Goal: Task Accomplishment & Management: Use online tool/utility

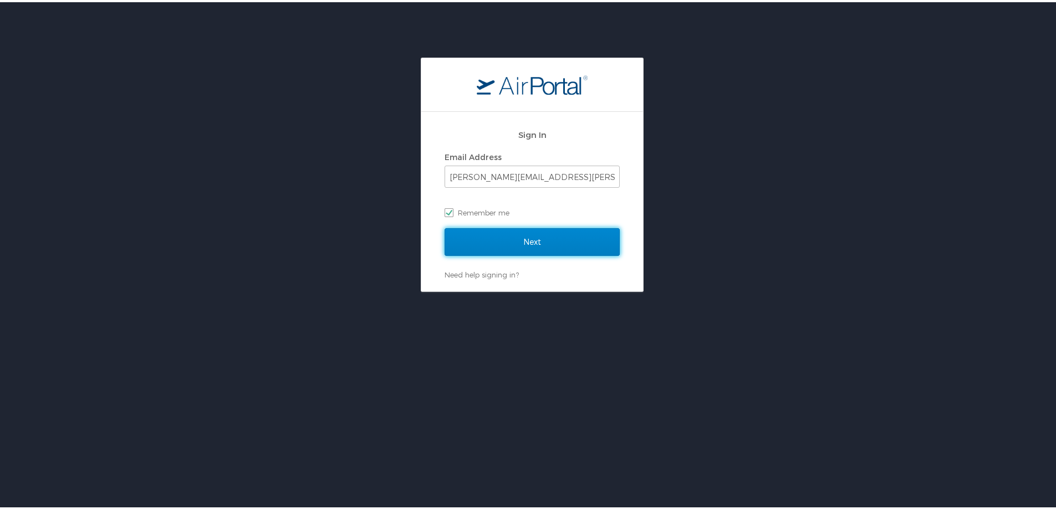
click at [479, 240] on input "Next" at bounding box center [531, 240] width 175 height 28
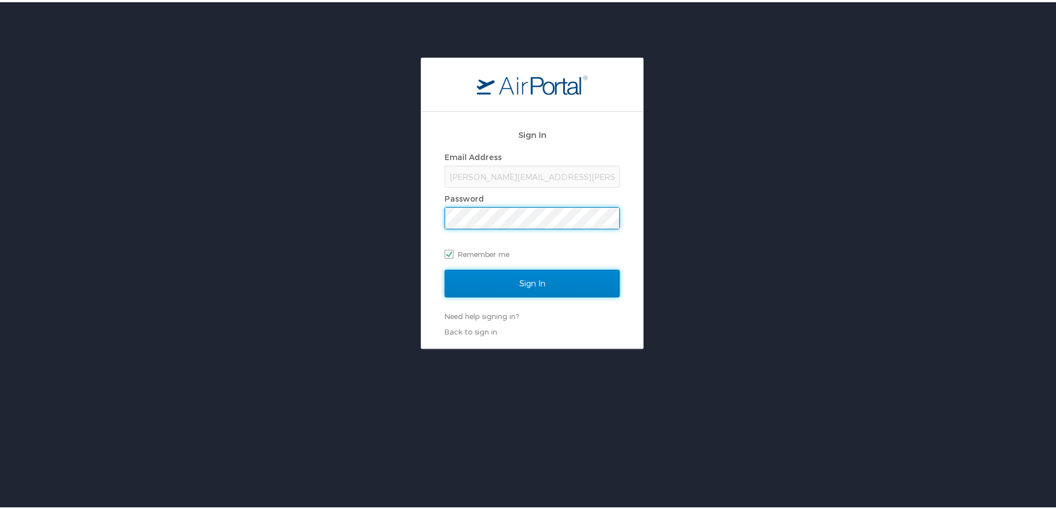
click at [511, 276] on input "Sign In" at bounding box center [531, 282] width 175 height 28
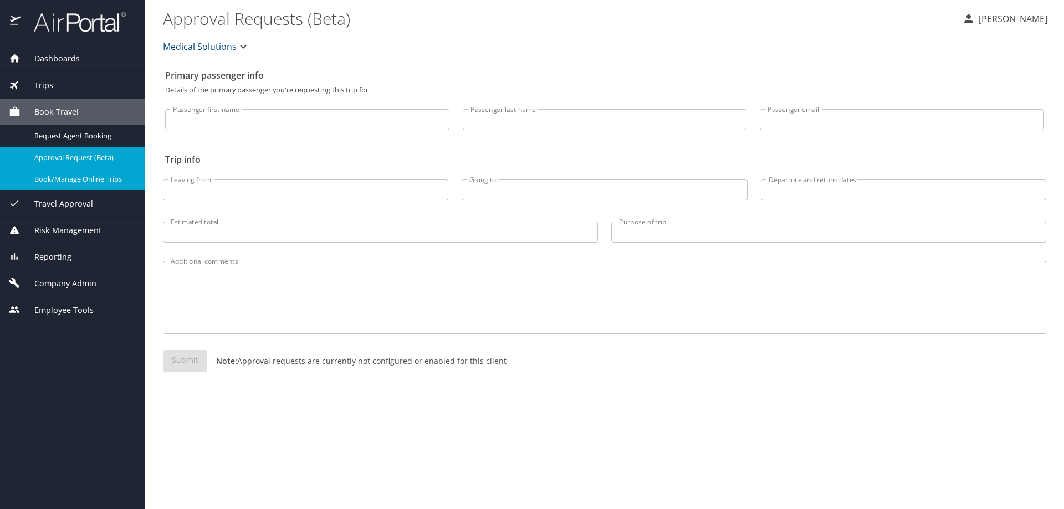
click at [67, 185] on span "Book/Manage Online Trips" at bounding box center [83, 179] width 98 height 11
